Goal: Task Accomplishment & Management: Complete application form

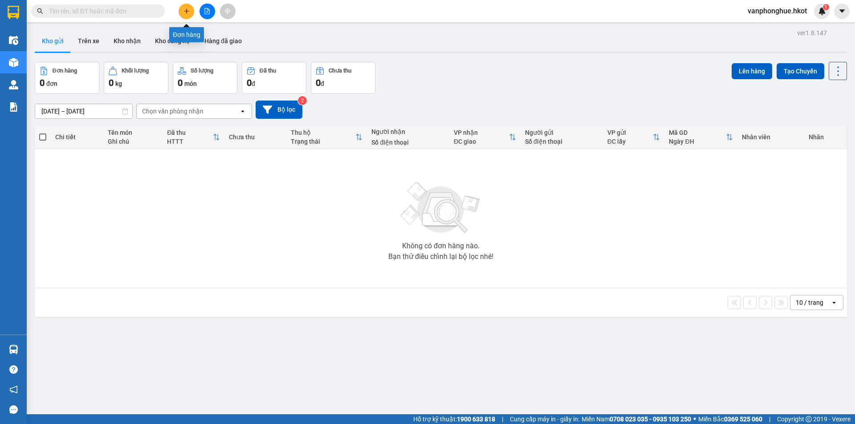
click at [186, 10] on icon "plus" at bounding box center [186, 11] width 6 height 6
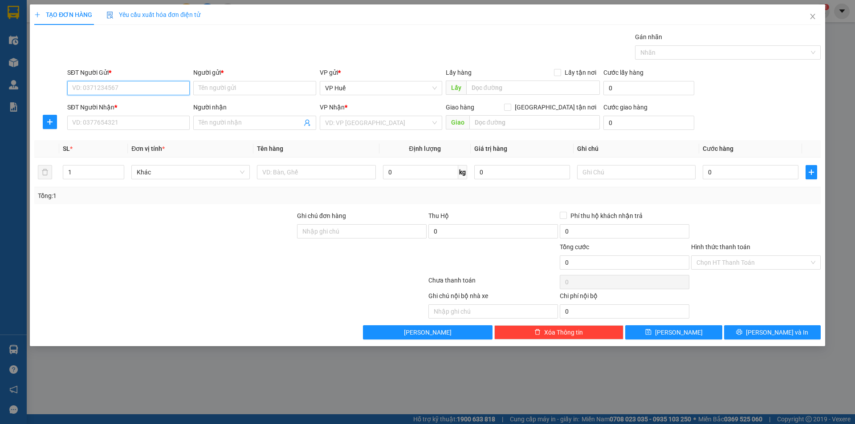
paste input "0935172728"
type input "0935172728"
click at [228, 92] on input "Người gửi *" at bounding box center [254, 88] width 122 height 14
drag, startPoint x: 264, startPoint y: 85, endPoint x: 196, endPoint y: 87, distance: 68.1
click at [196, 87] on input "THẦY [PERSON_NAME]" at bounding box center [254, 88] width 122 height 14
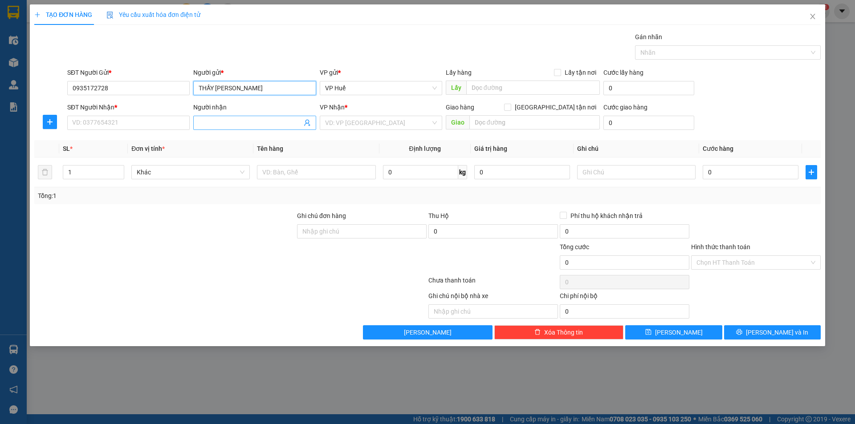
type input "THẦY [PERSON_NAME]"
click at [268, 121] on input "Người nhận" at bounding box center [250, 123] width 103 height 10
paste input "THẦY [PERSON_NAME]"
type input "THẦY [PERSON_NAME]"
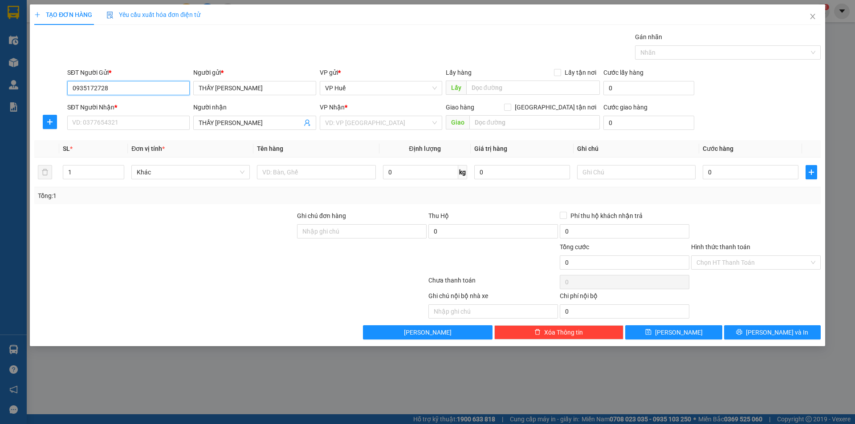
drag, startPoint x: 108, startPoint y: 89, endPoint x: 69, endPoint y: 92, distance: 39.3
click at [69, 92] on input "0935172728" at bounding box center [128, 88] width 122 height 14
click at [158, 127] on input "SĐT Người Nhận *" at bounding box center [128, 123] width 122 height 14
paste input "0935172728"
type input "0935172728"
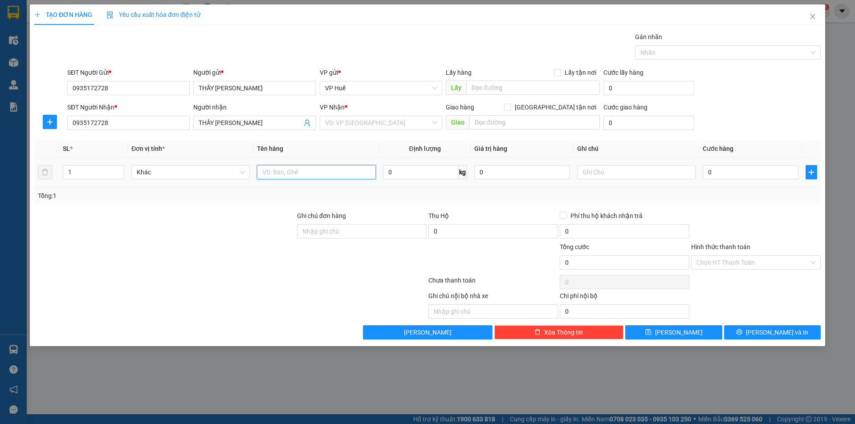
click at [302, 176] on input "text" at bounding box center [316, 172] width 118 height 14
click at [120, 170] on icon "up" at bounding box center [119, 170] width 3 height 2
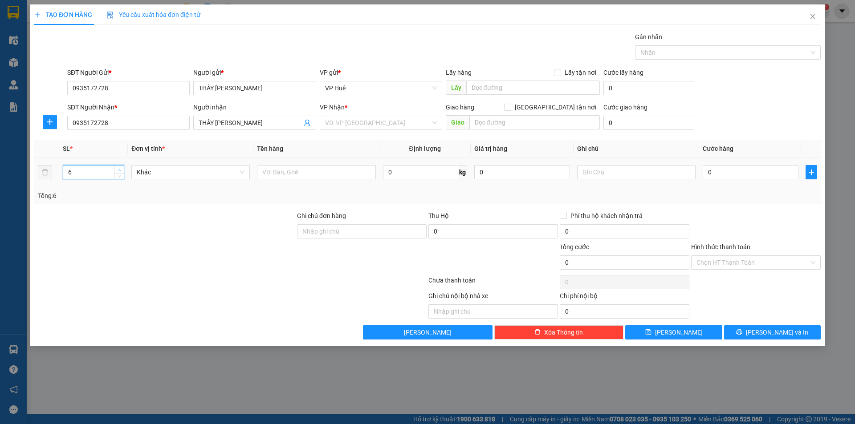
click at [120, 170] on icon "up" at bounding box center [119, 170] width 3 height 2
type input "7"
click at [120, 170] on icon "up" at bounding box center [119, 170] width 3 height 2
click at [289, 174] on input "text" at bounding box center [316, 172] width 118 height 14
click at [373, 123] on input "search" at bounding box center [377, 122] width 105 height 13
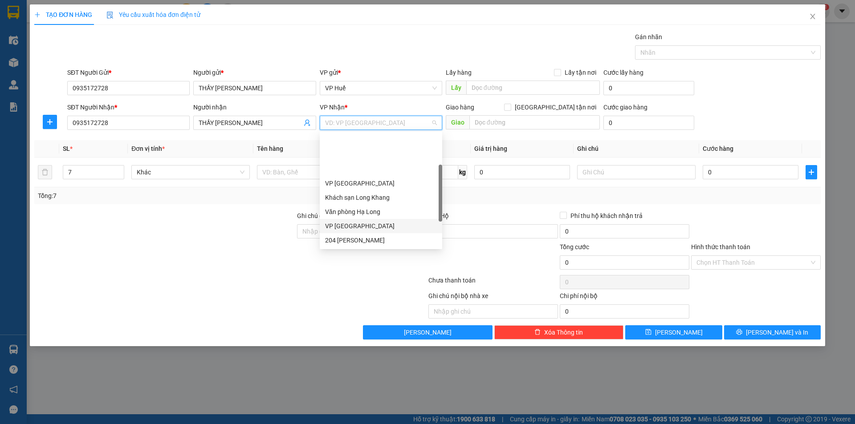
scroll to position [85, 0]
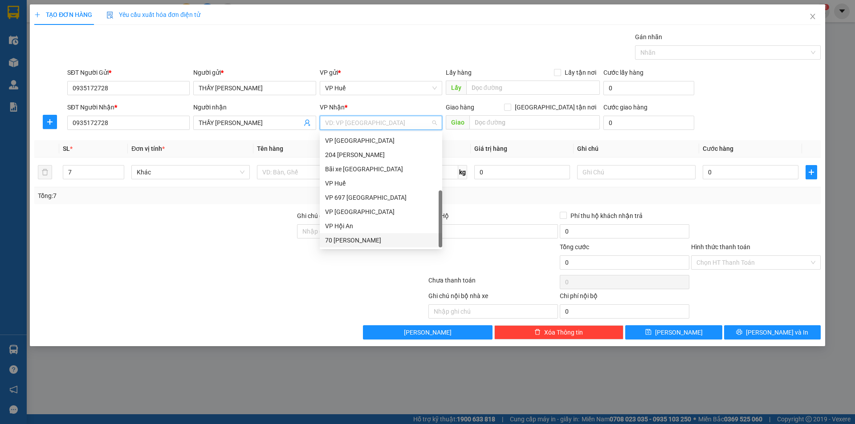
click at [370, 241] on div "70 [PERSON_NAME]" at bounding box center [381, 240] width 112 height 10
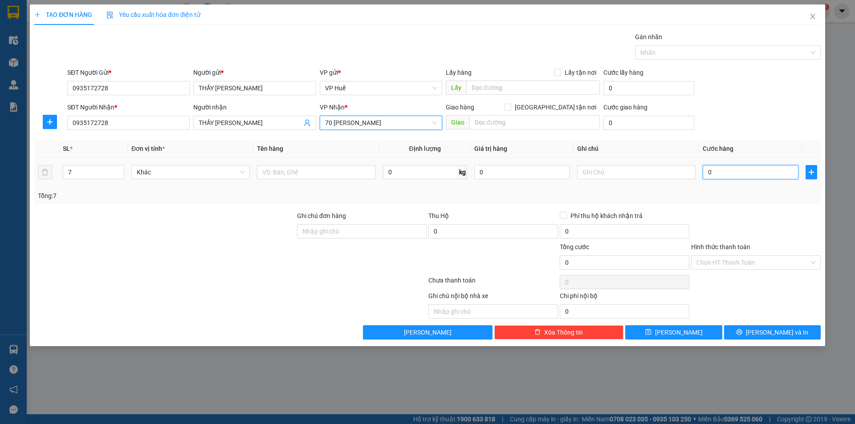
click at [722, 173] on input "0" at bounding box center [750, 172] width 96 height 14
type input "03"
type input "3"
type input "035"
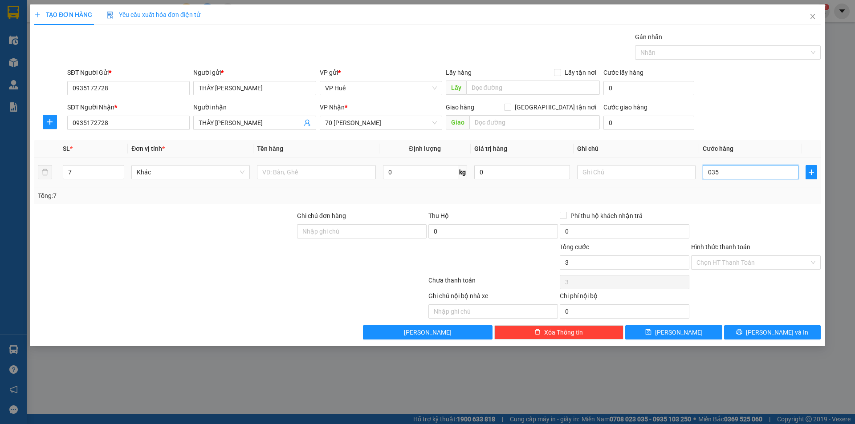
type input "35"
type input "0.350"
type input "350"
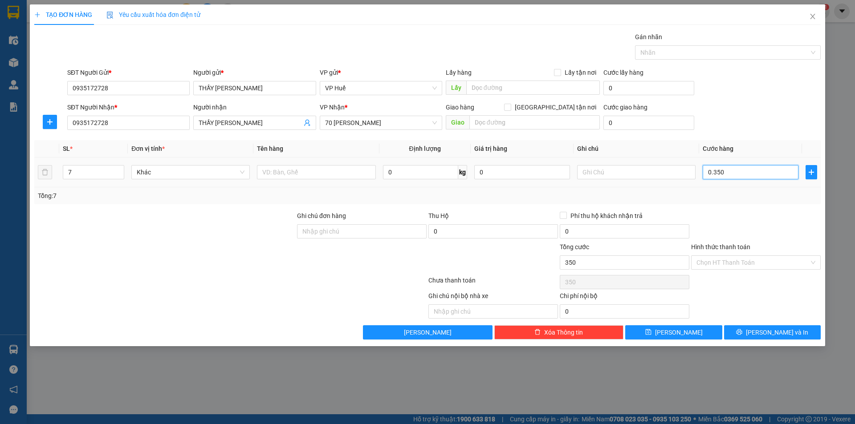
type input "03.500"
type input "3.500"
type input "035.000"
type input "35.000"
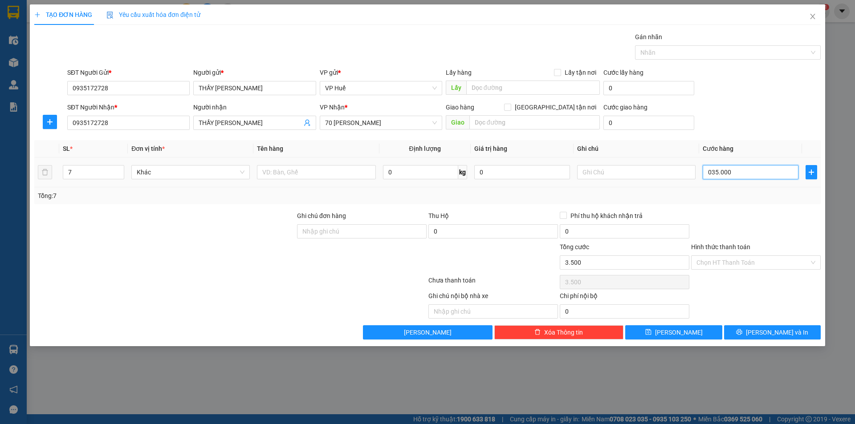
type input "35.000"
type input "0.350.000"
type input "350.000"
drag, startPoint x: 713, startPoint y: 172, endPoint x: 705, endPoint y: 172, distance: 8.0
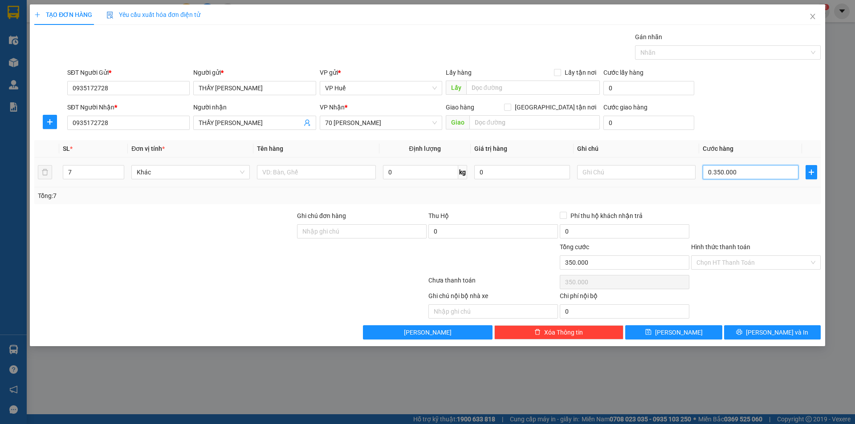
click at [705, 172] on input "0.350.000" at bounding box center [750, 172] width 96 height 14
type input "350.000"
click at [311, 173] on input "text" at bounding box center [316, 172] width 118 height 14
type input "SÁCH VỞ+ ĐỒ DÙNG"
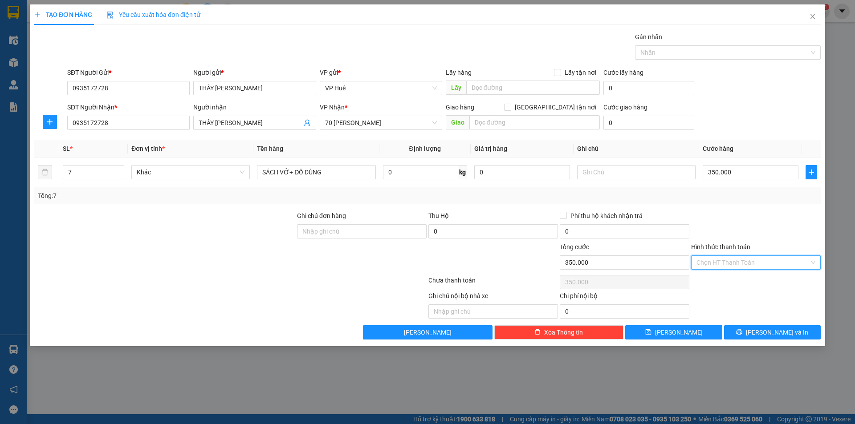
click at [734, 264] on input "Hình thức thanh toán" at bounding box center [752, 262] width 113 height 13
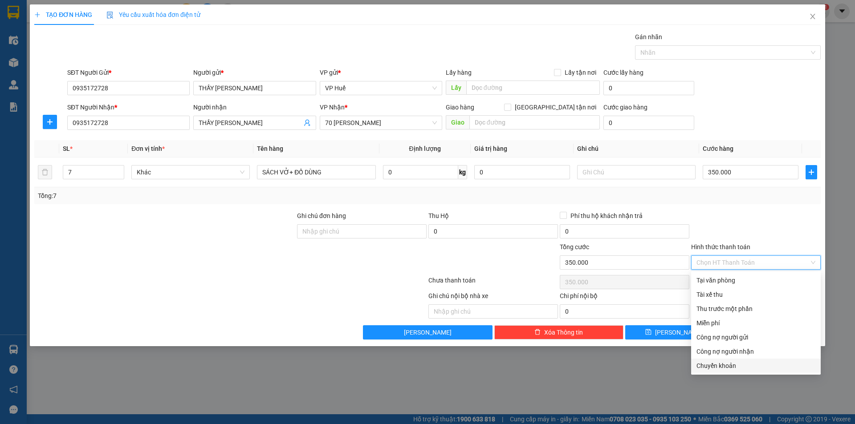
click at [734, 365] on div "Chuyển khoản" at bounding box center [755, 366] width 119 height 10
type input "0"
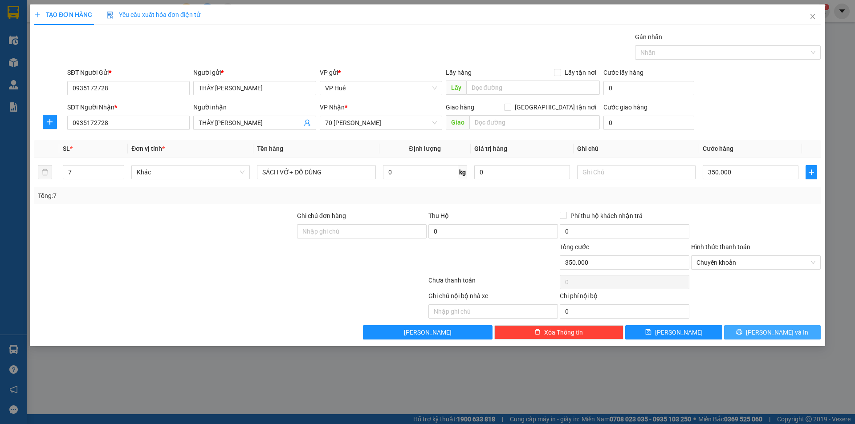
click at [742, 334] on icon "printer" at bounding box center [739, 332] width 6 height 6
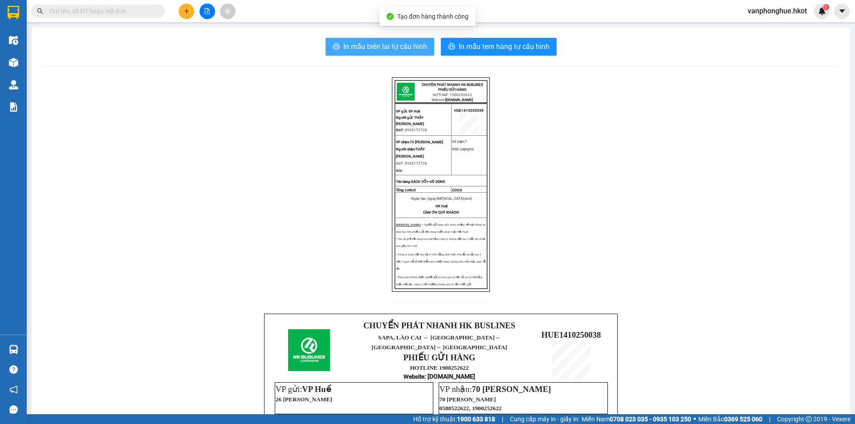
click at [367, 45] on span "In mẫu biên lai tự cấu hình" at bounding box center [385, 46] width 84 height 11
click at [357, 49] on span "In mẫu biên lai tự cấu hình" at bounding box center [385, 46] width 84 height 11
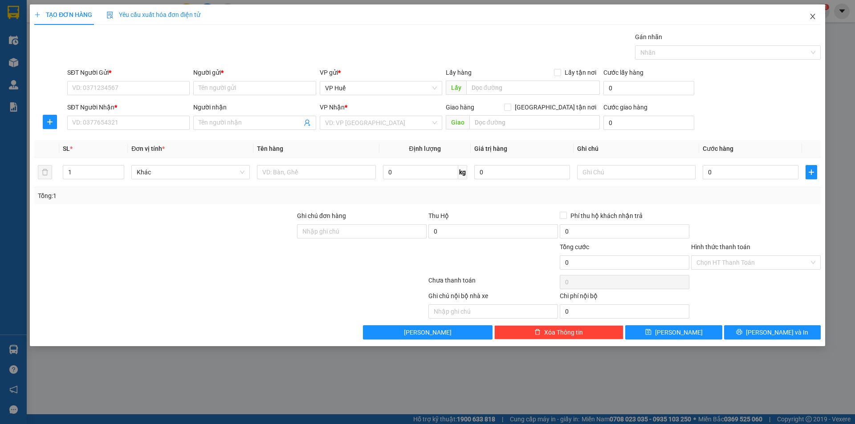
click at [811, 15] on icon "close" at bounding box center [812, 16] width 5 height 5
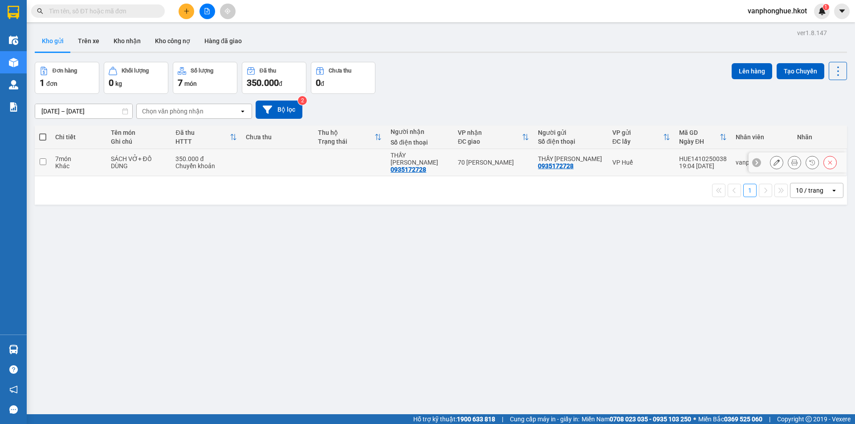
click at [770, 159] on button at bounding box center [776, 163] width 12 height 16
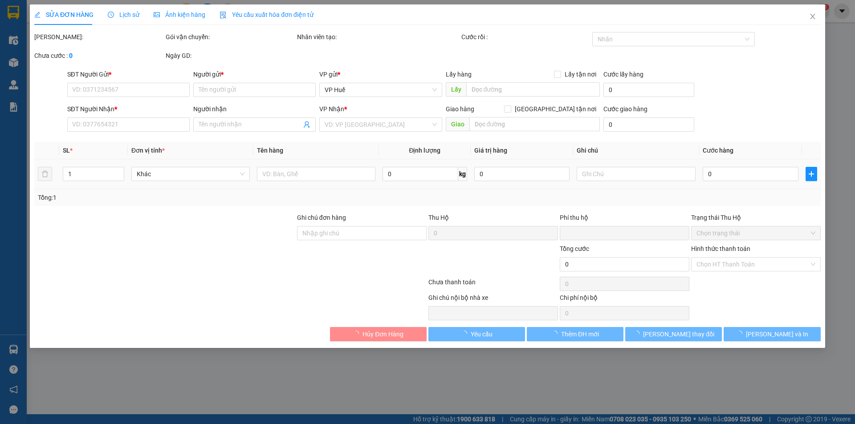
type input "0935172728"
type input "THẦY [PERSON_NAME]"
type input "0935172728"
type input "THẦY [PERSON_NAME]"
type input "0"
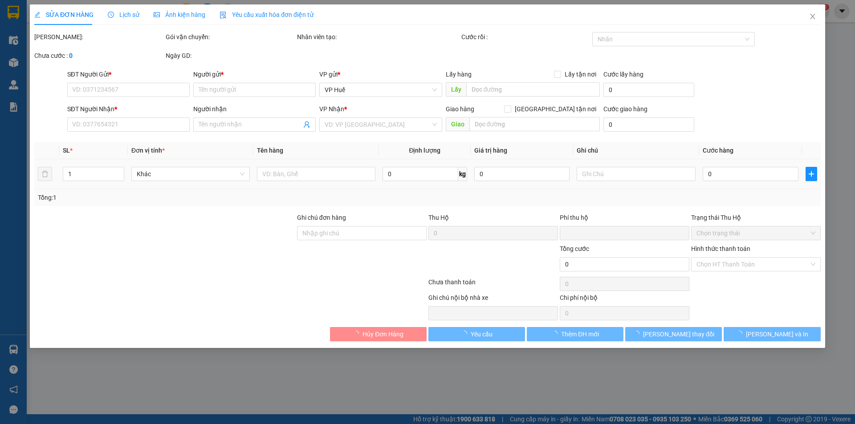
type input "350.000"
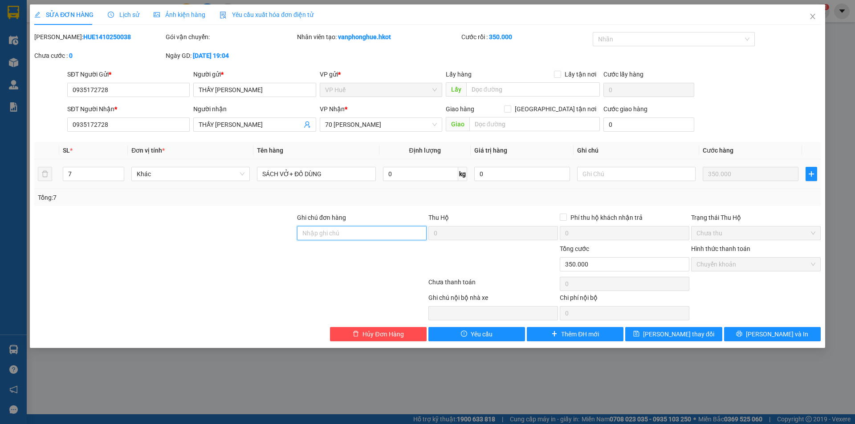
click at [345, 229] on input "Ghi chú đơn hàng" at bounding box center [362, 233] width 130 height 14
type input "khách đã ck 14/10"
click at [608, 173] on input "text" at bounding box center [636, 174] width 118 height 14
type input "D"
type input "Đ"
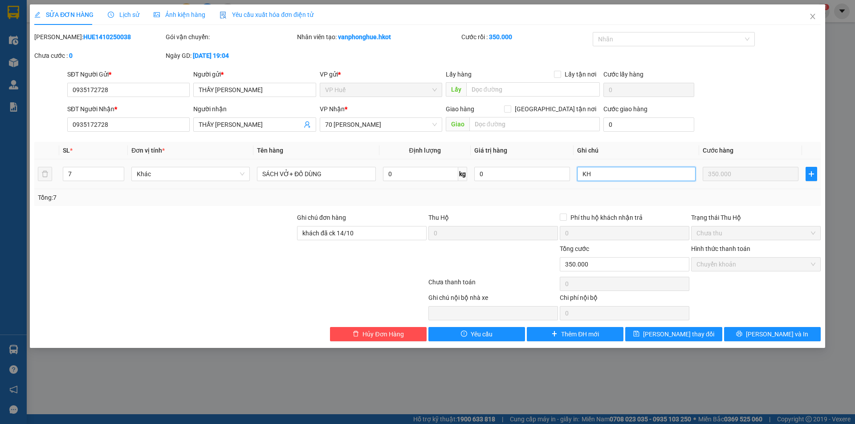
type input "K"
paste input "F1PY4T"
type input "HÀNG ĐI KÈM KHÁCH CODE F1PY4T"
click at [676, 332] on span "[PERSON_NAME] thay đổi" at bounding box center [678, 334] width 71 height 10
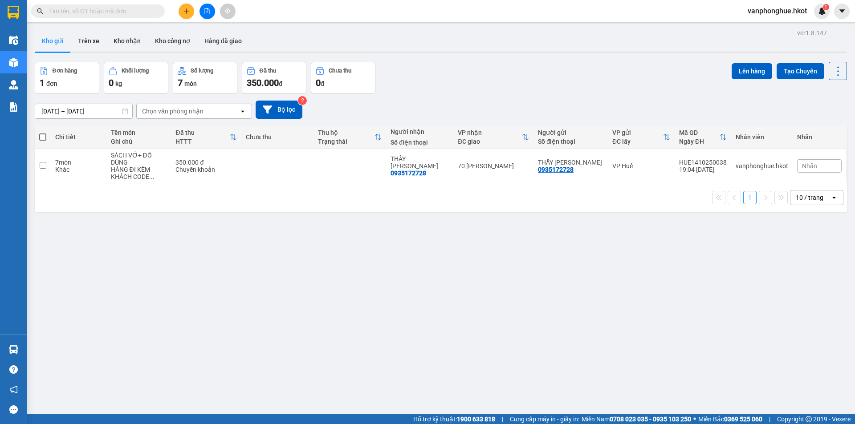
click at [527, 310] on div "ver 1.8.147 Kho gửi Trên xe Kho nhận Kho công nợ Hàng đã giao Đơn hàng 1 đơn Kh…" at bounding box center [440, 239] width 819 height 424
